Goal: Transaction & Acquisition: Purchase product/service

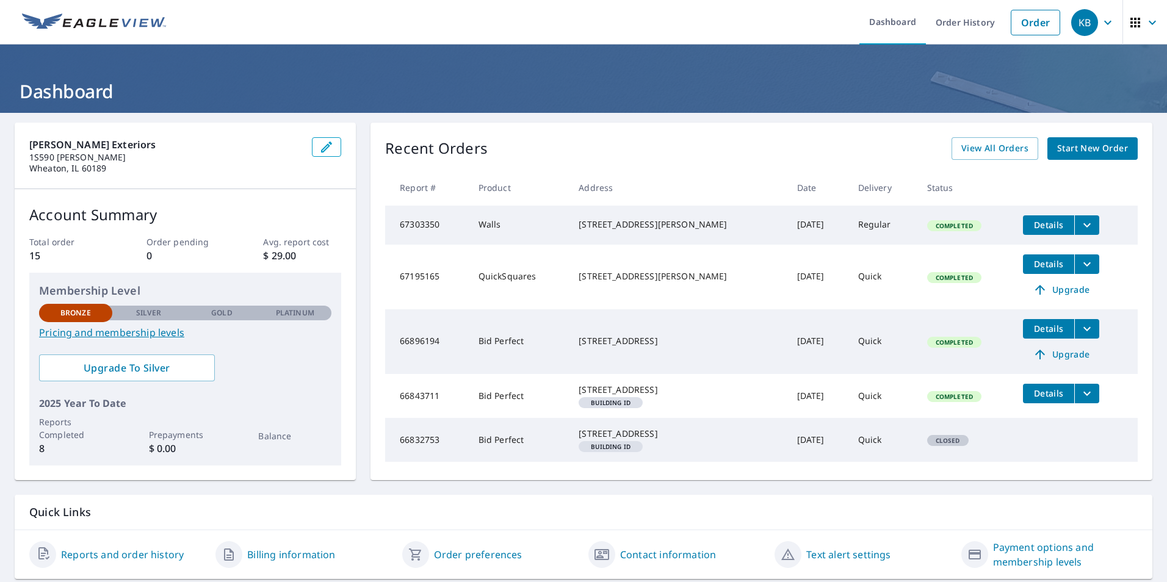
click at [1089, 146] on span "Start New Order" at bounding box center [1092, 148] width 71 height 15
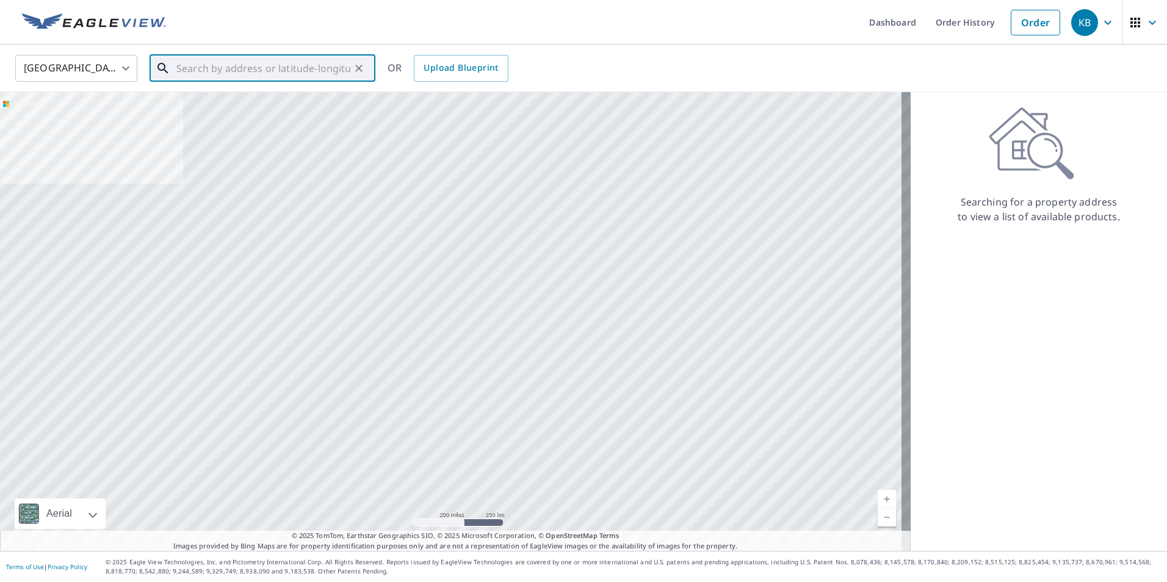
click at [234, 65] on input "text" at bounding box center [263, 68] width 174 height 34
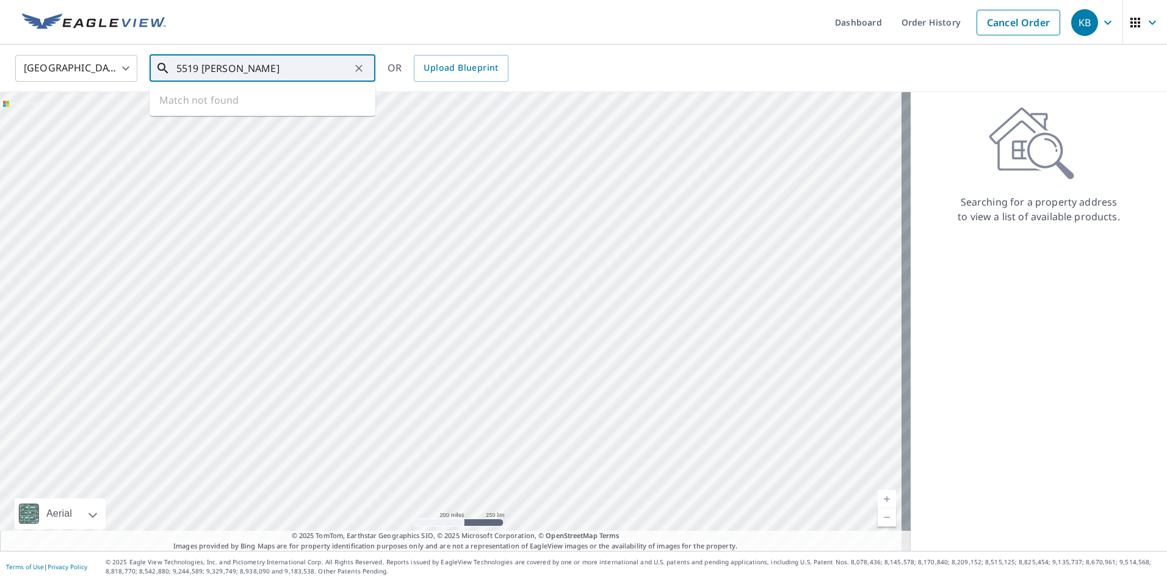
drag, startPoint x: 258, startPoint y: 89, endPoint x: 272, endPoint y: 63, distance: 28.9
click at [259, 85] on ul "Match not found" at bounding box center [263, 100] width 226 height 32
click at [273, 62] on input "5519 [PERSON_NAME]" at bounding box center [263, 68] width 174 height 34
drag, startPoint x: 272, startPoint y: 65, endPoint x: 237, endPoint y: 70, distance: 35.8
click at [237, 70] on input "5519 [PERSON_NAME]" at bounding box center [263, 68] width 174 height 34
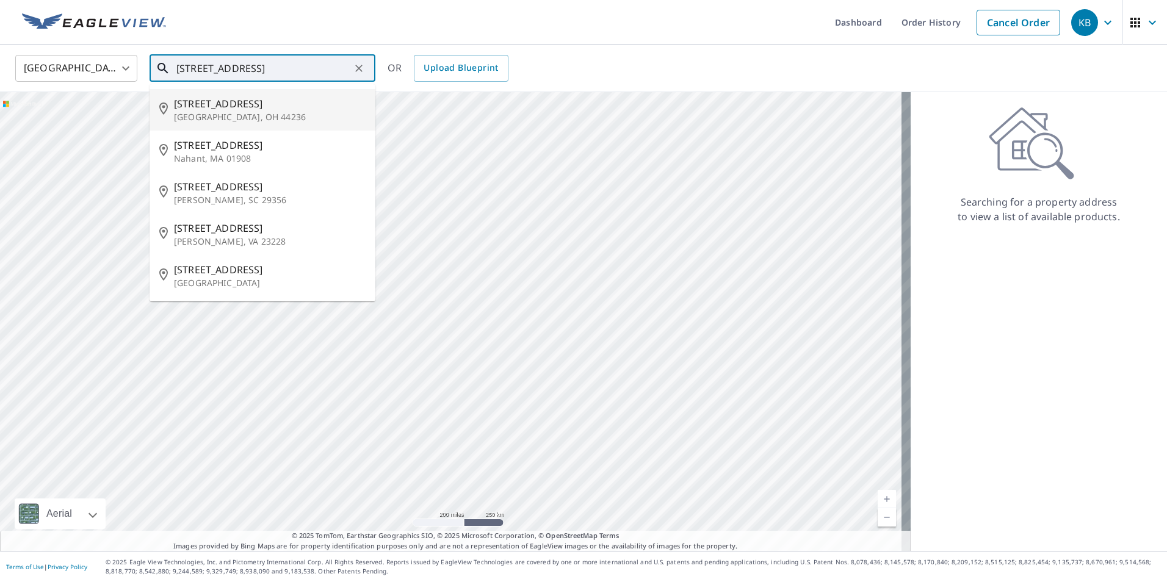
click at [267, 65] on input "[STREET_ADDRESS]" at bounding box center [263, 68] width 174 height 34
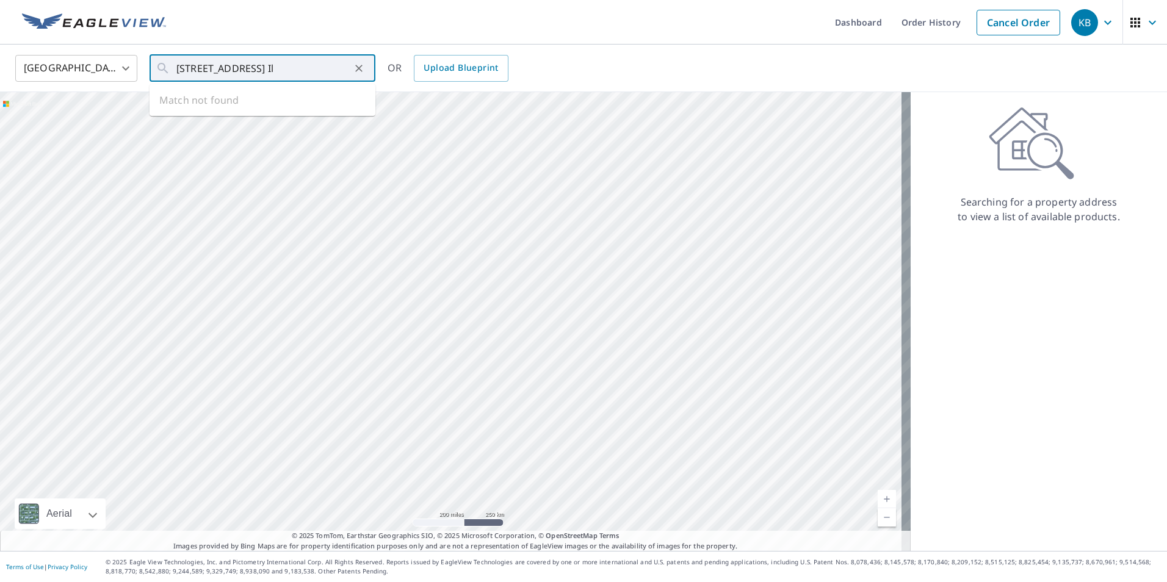
click at [711, 65] on div "[GEOGRAPHIC_DATA] [GEOGRAPHIC_DATA] ​ [STREET_ADDRESS][PERSON_NAME] Il ​ Match …" at bounding box center [579, 68] width 1147 height 29
click at [322, 69] on input "[STREET_ADDRESS] Il" at bounding box center [263, 68] width 174 height 34
click at [316, 63] on input "[STREET_ADDRESS] Il" at bounding box center [263, 68] width 174 height 34
drag, startPoint x: 198, startPoint y: 68, endPoint x: 104, endPoint y: 58, distance: 94.6
click at [104, 58] on div "[GEOGRAPHIC_DATA] [GEOGRAPHIC_DATA] ​ [STREET_ADDRESS][PERSON_NAME] Il ​ Match …" at bounding box center [579, 68] width 1147 height 29
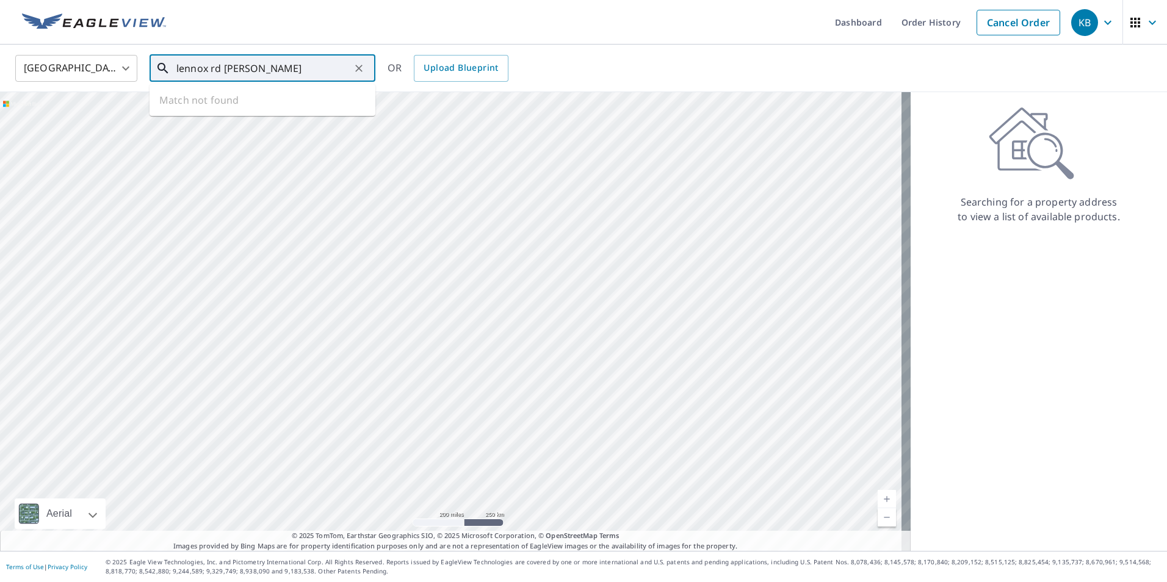
click at [265, 70] on input "lennox rd [PERSON_NAME]" at bounding box center [263, 68] width 174 height 34
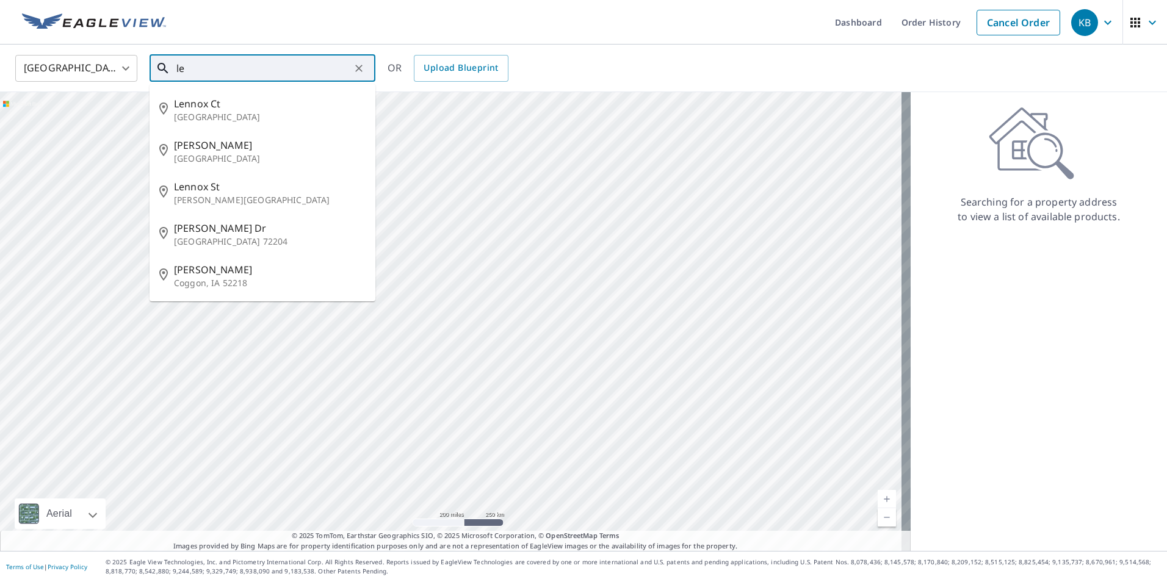
type input "l"
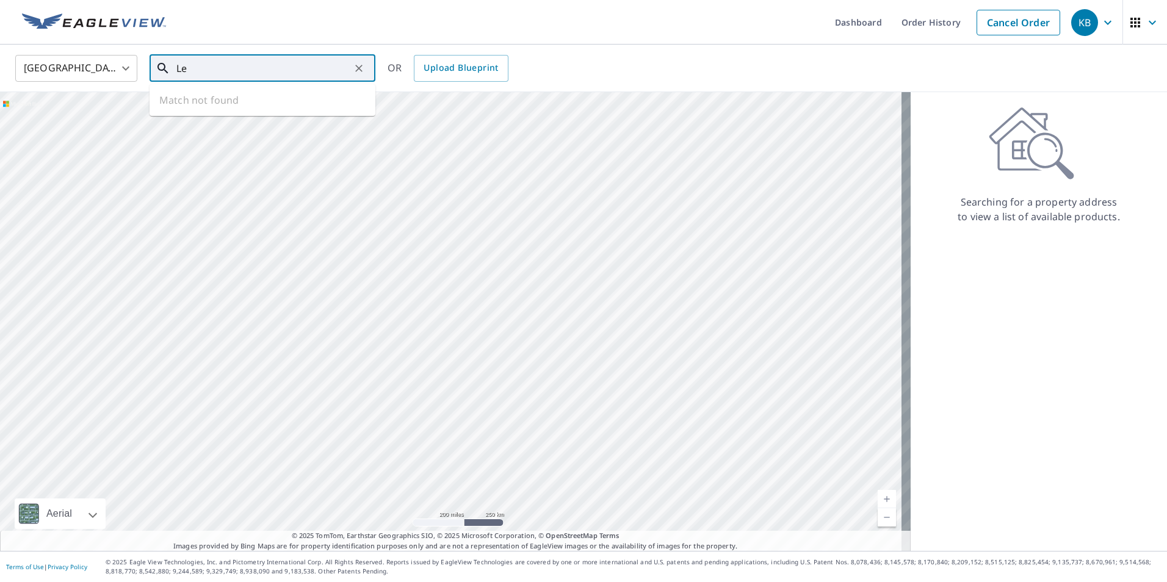
type input "L"
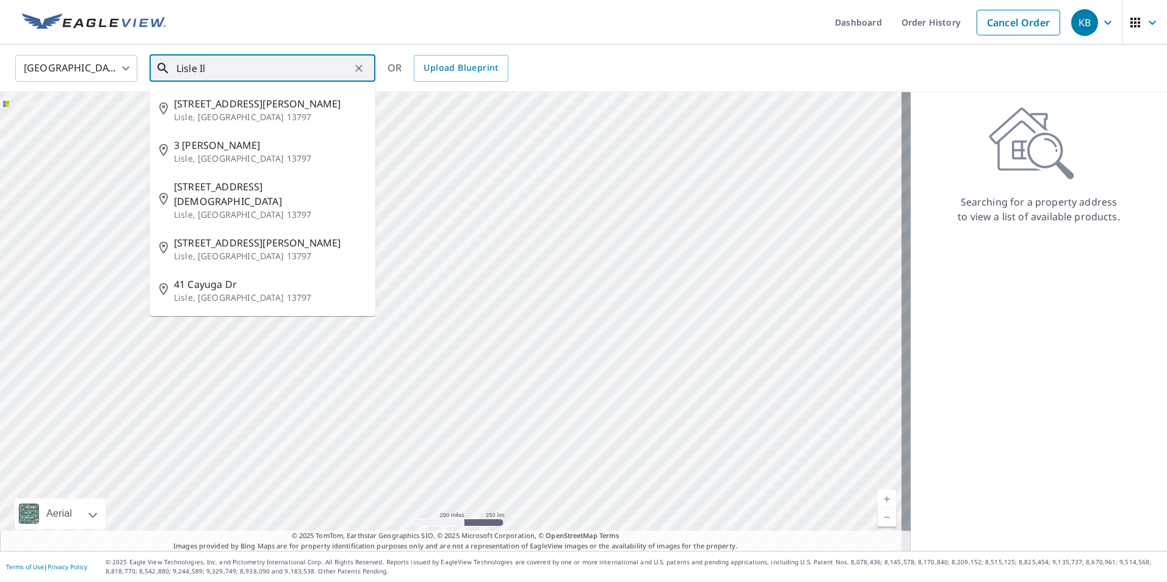
type input "Lisle Il"
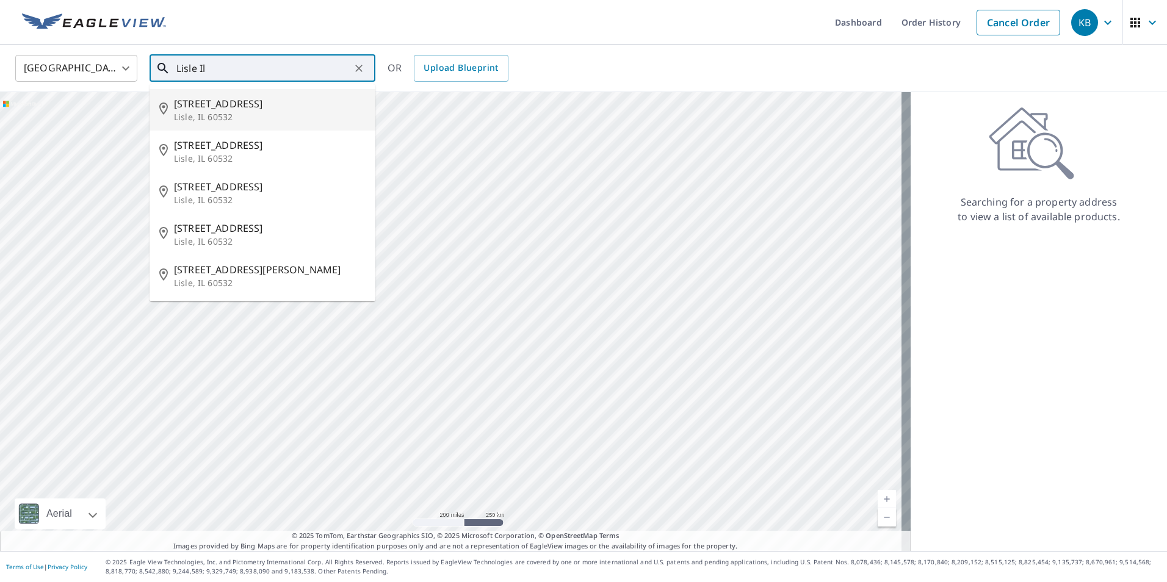
click at [281, 63] on input "Lisle Il" at bounding box center [263, 68] width 174 height 34
click at [225, 63] on input "Lisle Il" at bounding box center [263, 68] width 174 height 34
click at [176, 68] on div "Lisle Il ​" at bounding box center [263, 68] width 226 height 27
drag, startPoint x: 228, startPoint y: 68, endPoint x: 173, endPoint y: 64, distance: 55.1
click at [170, 65] on div "Lisle Il ​" at bounding box center [263, 68] width 226 height 27
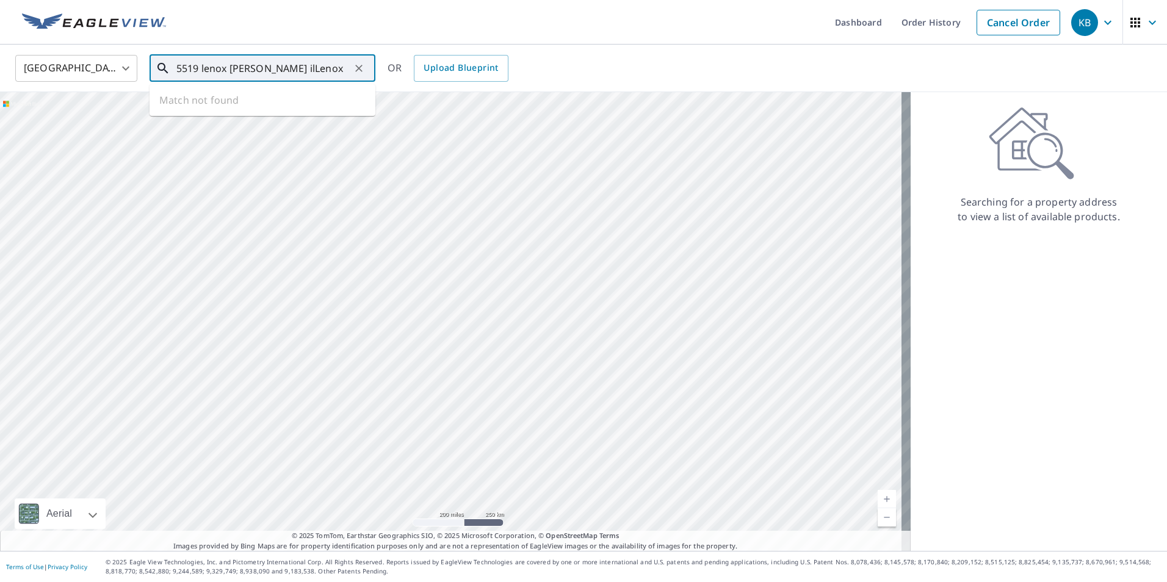
click at [299, 68] on input "5519 lenox [PERSON_NAME] ilLenox" at bounding box center [263, 68] width 174 height 34
click at [222, 103] on span "[STREET_ADDRESS]" at bounding box center [270, 103] width 192 height 15
type input "[STREET_ADDRESS][PERSON_NAME]"
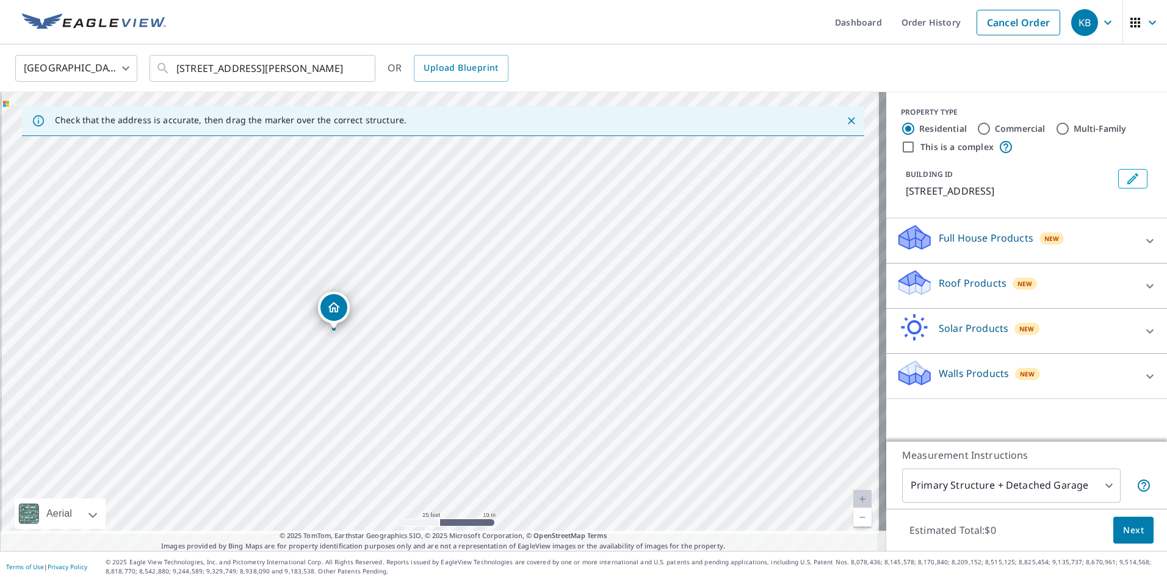
drag, startPoint x: 421, startPoint y: 432, endPoint x: 440, endPoint y: 298, distance: 135.1
click at [440, 303] on div "[STREET_ADDRESS][PERSON_NAME]" at bounding box center [443, 321] width 887 height 459
click at [1143, 281] on icon at bounding box center [1150, 286] width 15 height 15
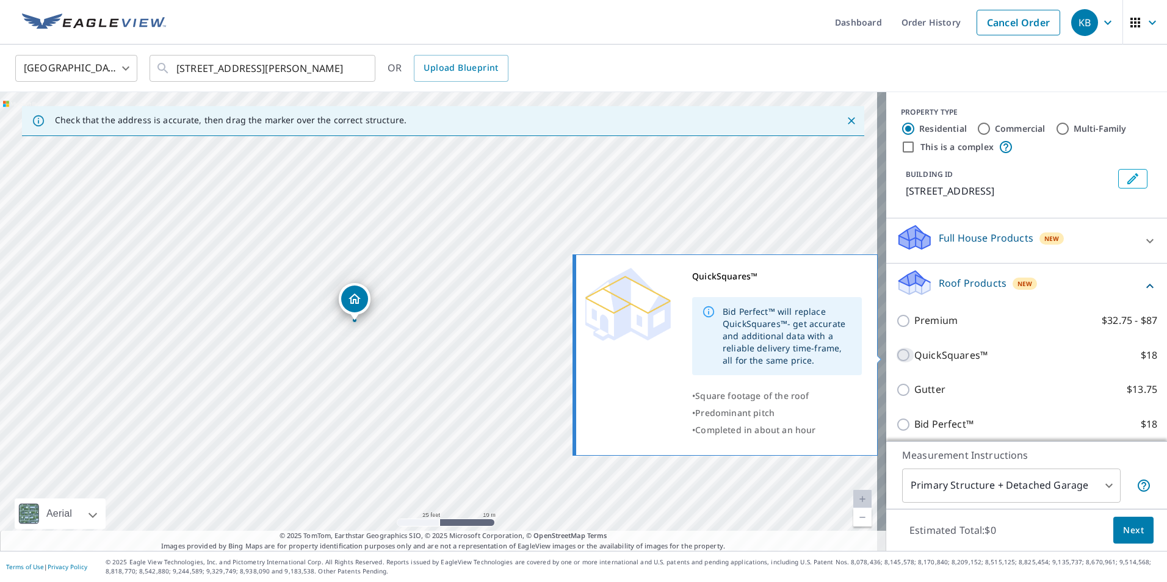
click at [896, 354] on input "QuickSquares™ $18" at bounding box center [905, 355] width 18 height 15
checkbox input "true"
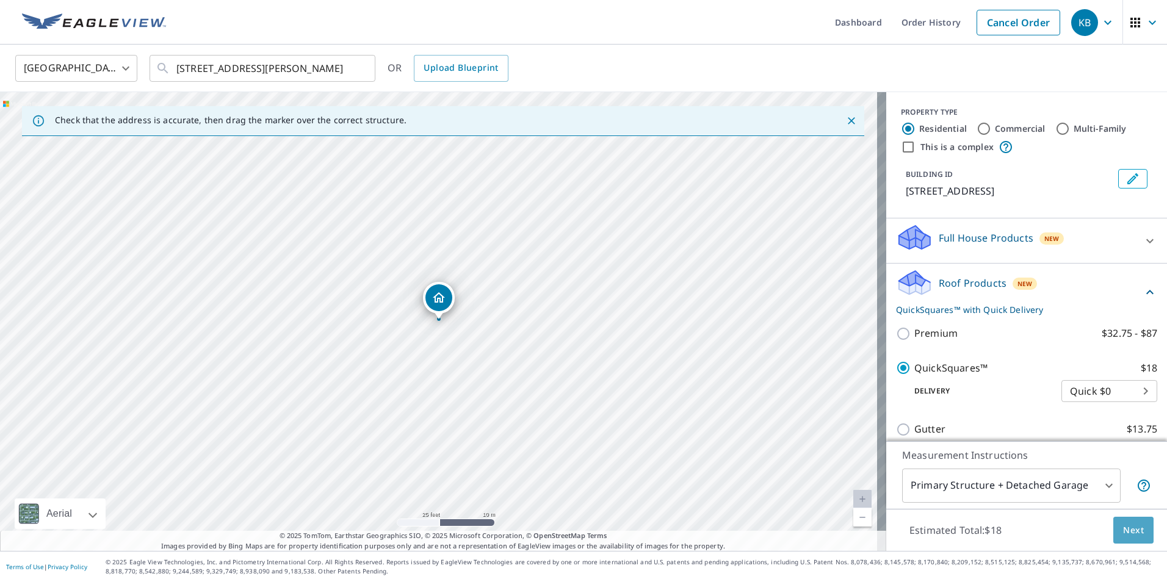
click at [1123, 530] on span "Next" at bounding box center [1133, 530] width 21 height 15
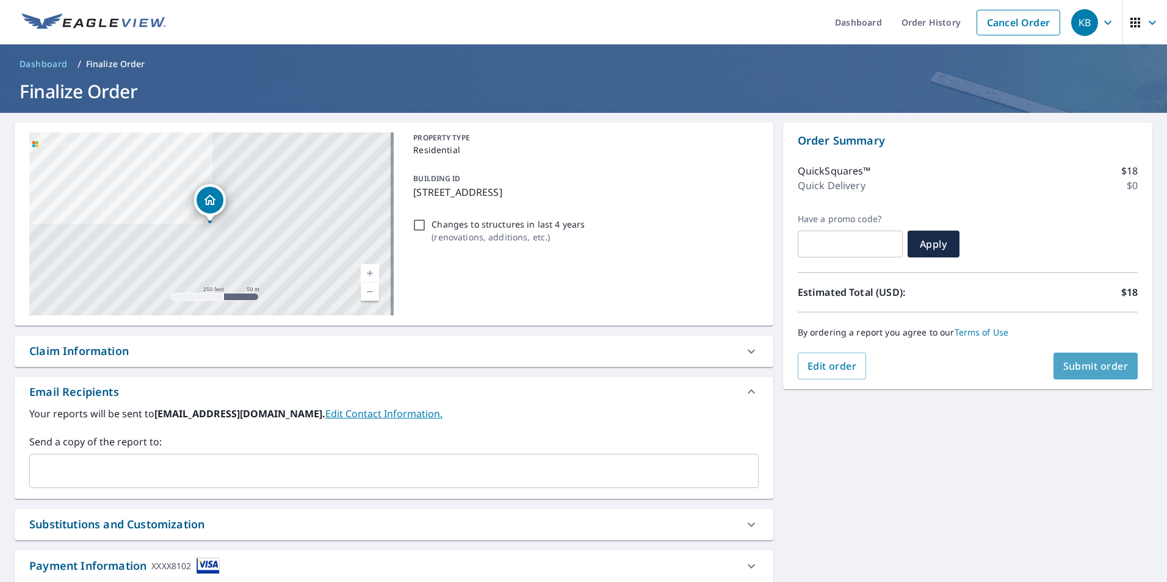
click at [1103, 364] on span "Submit order" at bounding box center [1096, 366] width 65 height 13
